Goal: Transaction & Acquisition: Purchase product/service

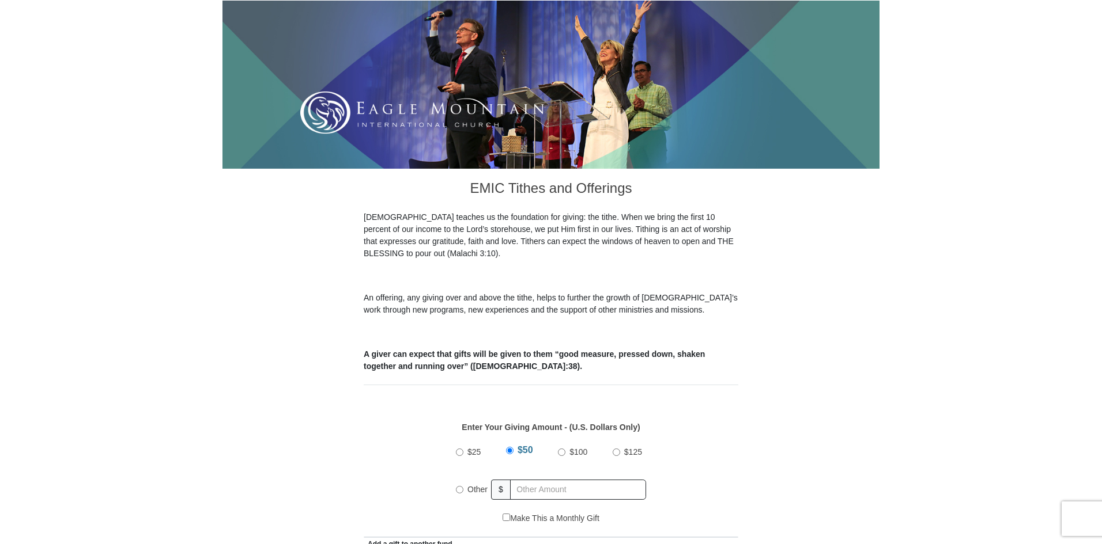
scroll to position [346, 0]
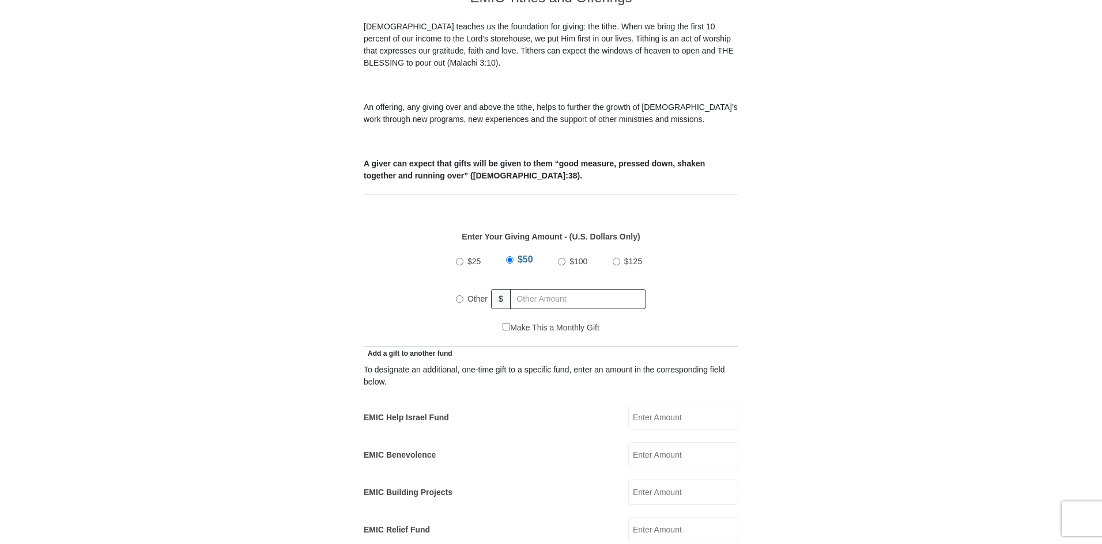
click at [465, 286] on label "Other" at bounding box center [477, 298] width 28 height 25
click at [463, 296] on input "Other" at bounding box center [459, 299] width 7 height 7
radio input "true"
click at [543, 293] on input "text" at bounding box center [580, 299] width 132 height 20
type input "180"
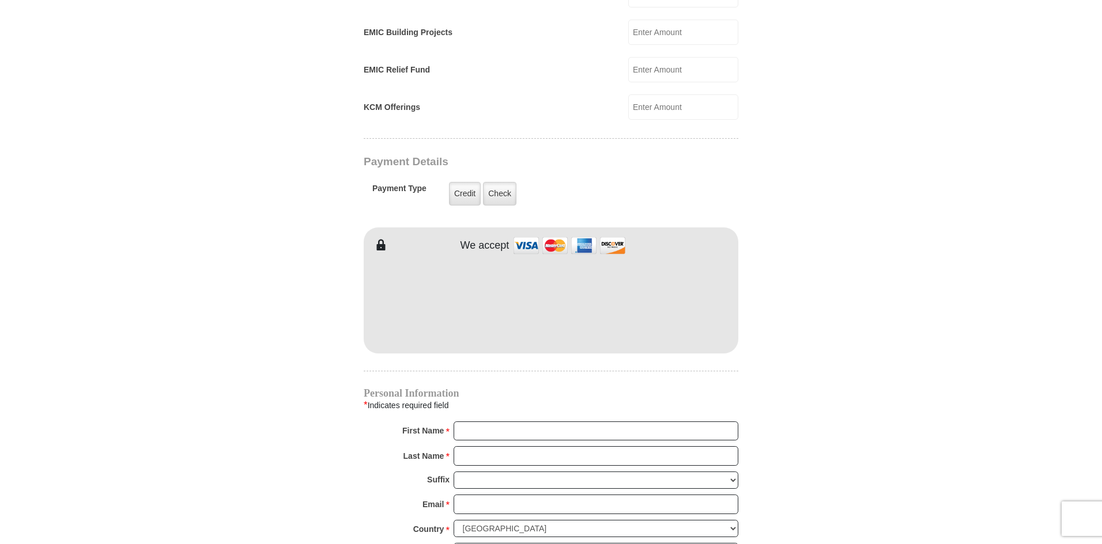
scroll to position [807, 0]
click at [534, 421] on input "First Name *" at bounding box center [595, 431] width 285 height 20
type input "[PERSON_NAME]"
click at [495, 446] on input "Last Name *" at bounding box center [595, 456] width 285 height 20
type input "[PERSON_NAME]"
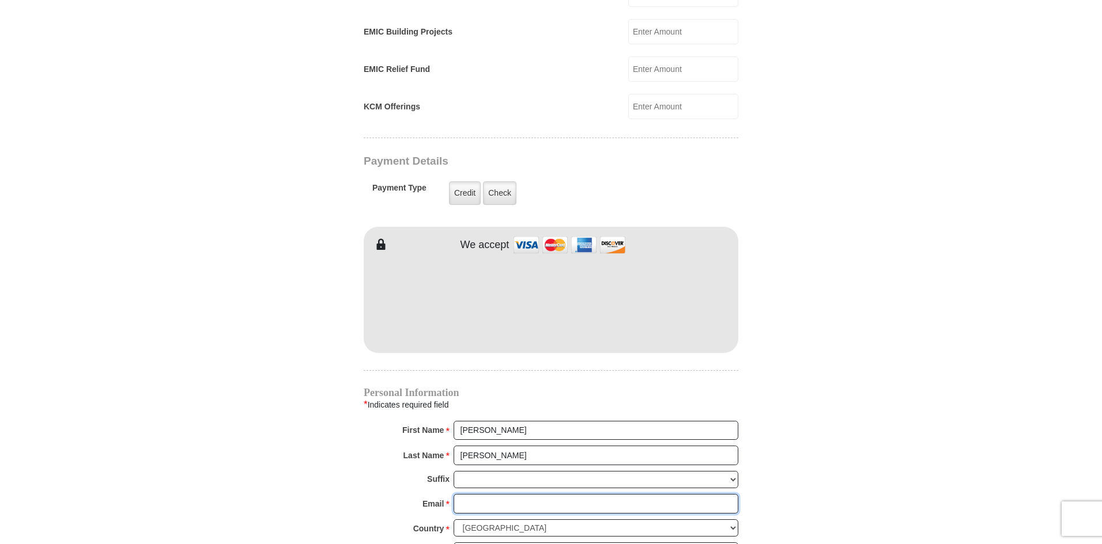
click at [497, 494] on input "Email *" at bounding box center [595, 504] width 285 height 20
type input "[EMAIL_ADDRESS][DOMAIN_NAME]"
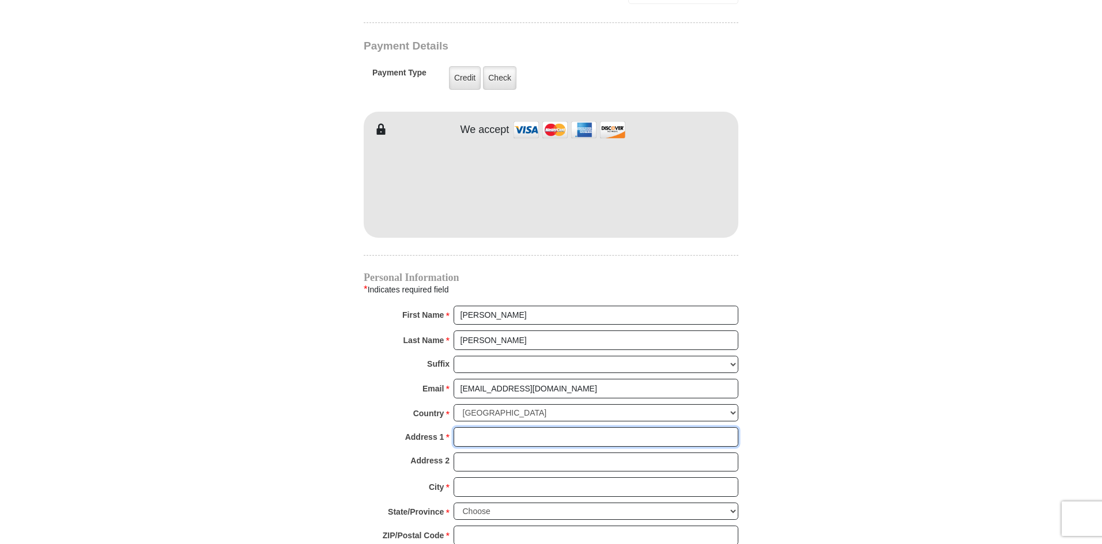
click at [491, 430] on input "Address 1 *" at bounding box center [595, 437] width 285 height 20
type input "[STREET_ADDRESS][PERSON_NAME]"
click at [494, 478] on input "City *" at bounding box center [595, 488] width 285 height 20
type input "Grapevine"
click at [480, 503] on select "Choose [US_STATE] [US_STATE] [US_STATE] [US_STATE] [US_STATE] Armed Forces Amer…" at bounding box center [595, 512] width 285 height 18
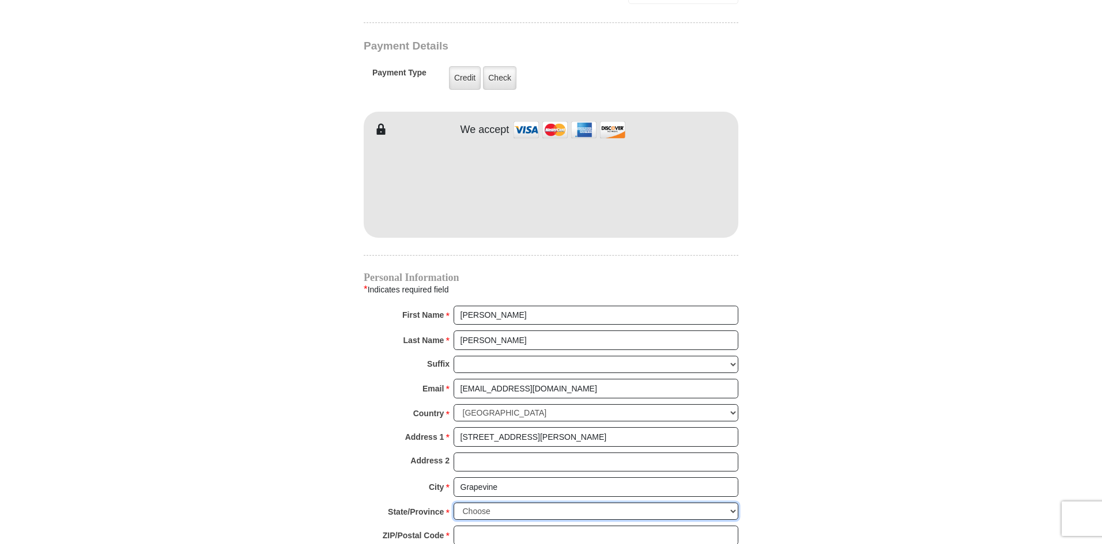
select select "[GEOGRAPHIC_DATA]"
click at [453, 503] on select "Choose [US_STATE] [US_STATE] [US_STATE] [US_STATE] [US_STATE] Armed Forces Amer…" at bounding box center [595, 512] width 285 height 18
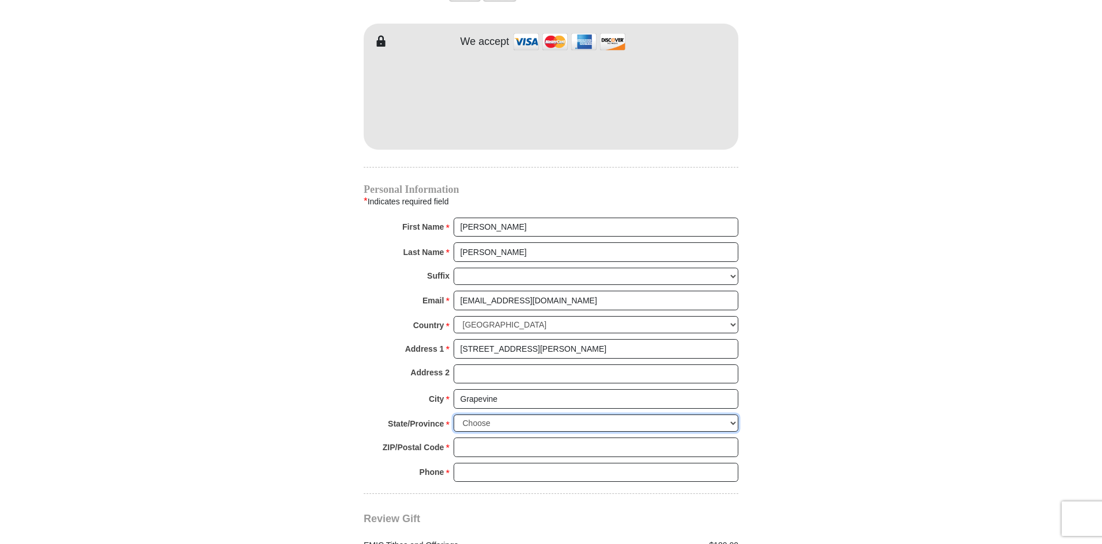
scroll to position [1037, 0]
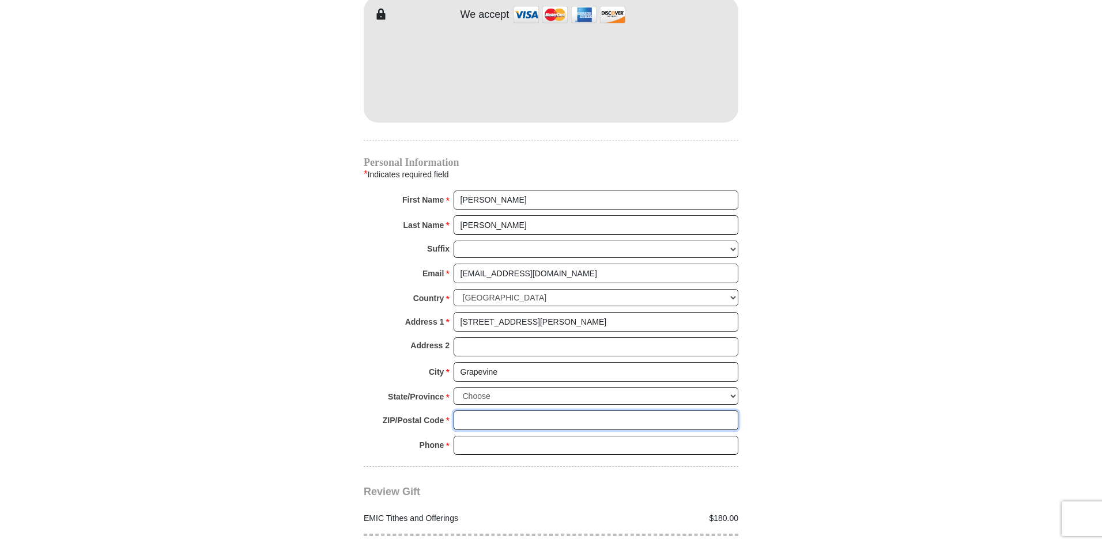
drag, startPoint x: 464, startPoint y: 402, endPoint x: 472, endPoint y: 407, distance: 10.4
click at [464, 411] on input "ZIP/Postal Code *" at bounding box center [595, 421] width 285 height 20
type input "76051"
drag, startPoint x: 526, startPoint y: 416, endPoint x: 519, endPoint y: 438, distance: 23.0
click at [519, 438] on input "Phone * *" at bounding box center [595, 446] width 285 height 20
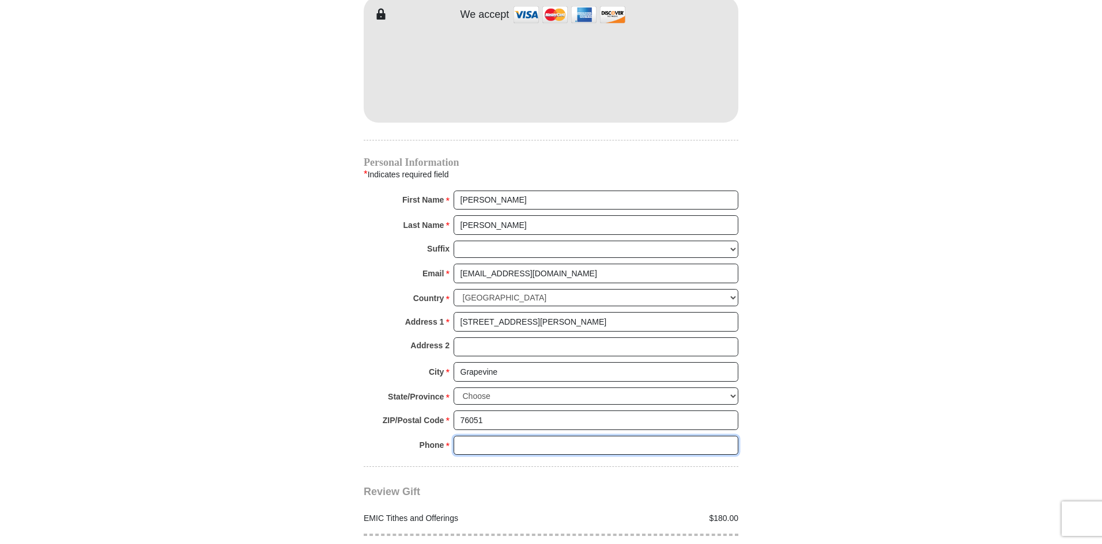
click at [525, 436] on input "Phone * *" at bounding box center [595, 446] width 285 height 20
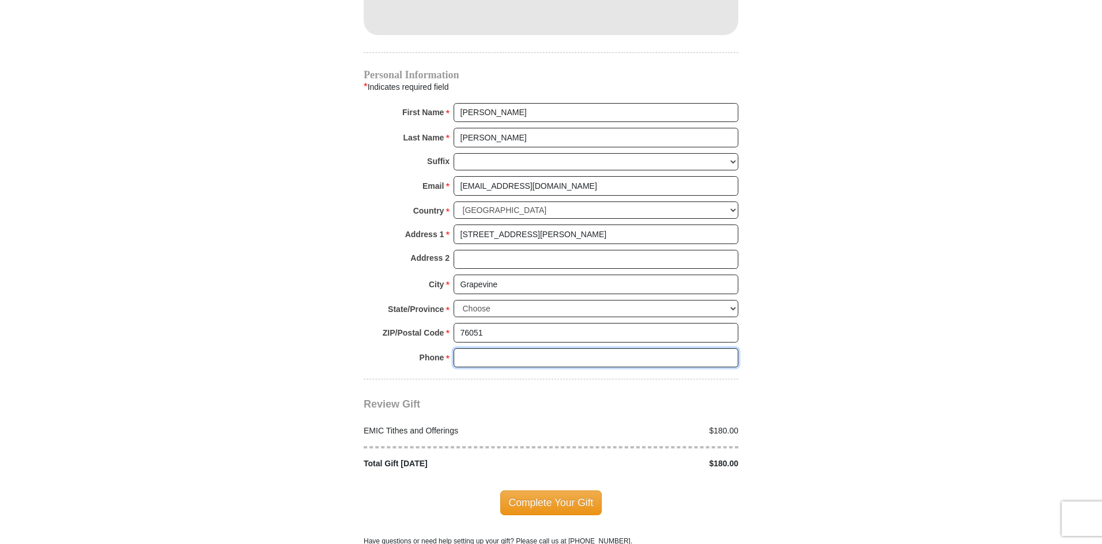
scroll to position [1152, 0]
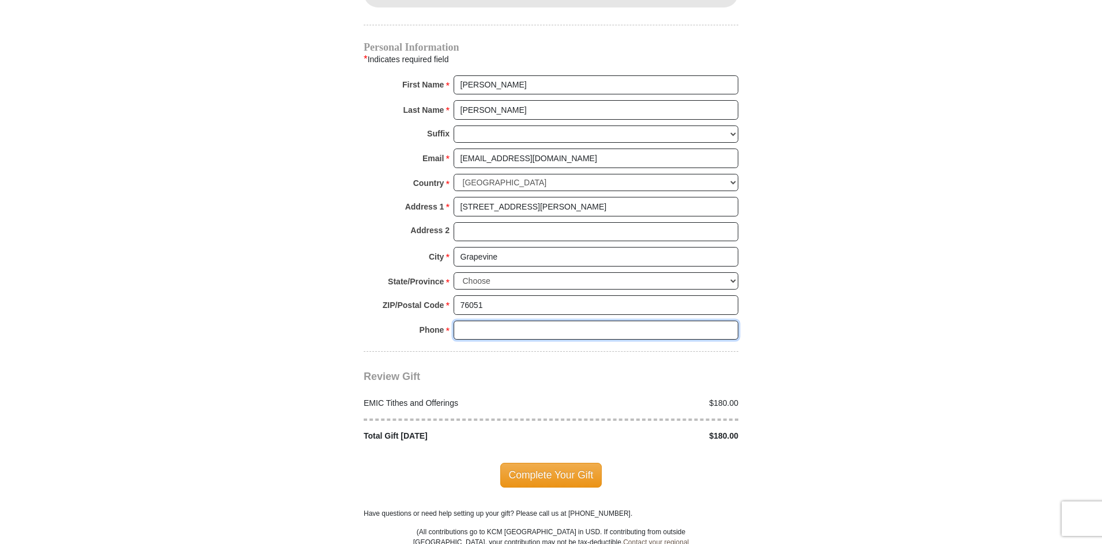
click at [483, 322] on input "Phone * *" at bounding box center [595, 331] width 285 height 20
type input "8176005402"
click at [552, 470] on span "Complete Your Gift" at bounding box center [551, 475] width 102 height 24
